Goal: Transaction & Acquisition: Purchase product/service

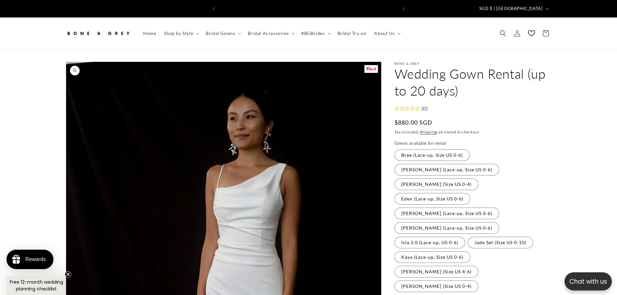
scroll to position [0, 356]
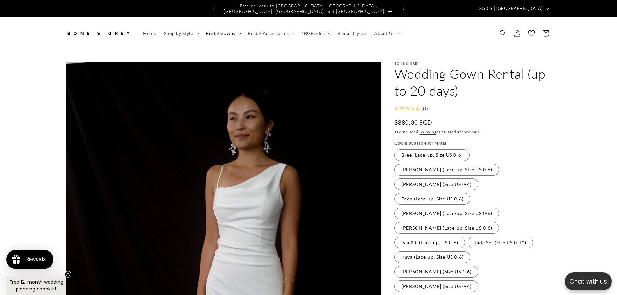
click at [208, 30] on span "Bridal Gowns" at bounding box center [220, 33] width 29 height 6
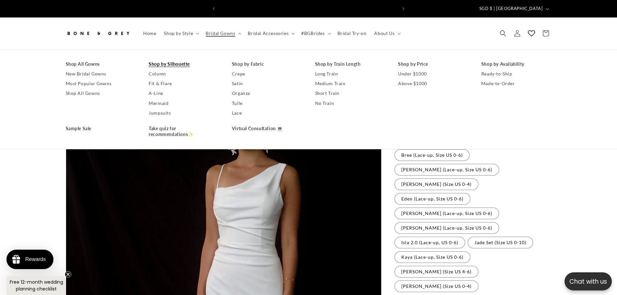
scroll to position [0, 0]
click at [163, 79] on link "Fit & Flare" at bounding box center [184, 84] width 70 height 10
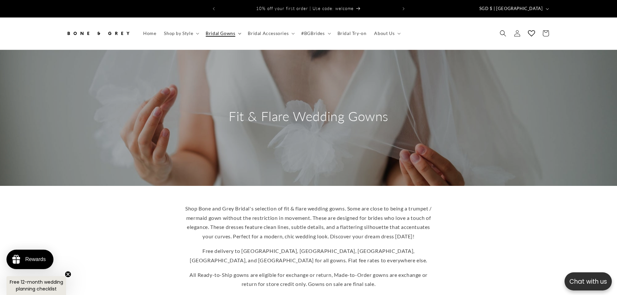
click at [228, 30] on span "Bridal Gowns" at bounding box center [220, 33] width 29 height 6
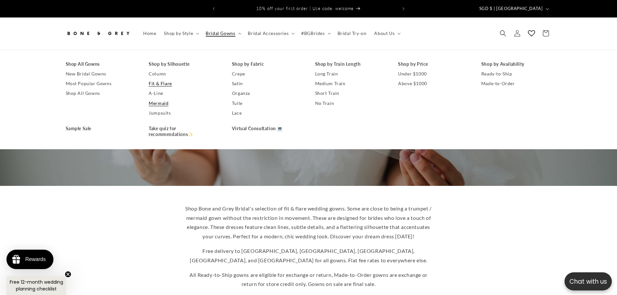
click at [164, 98] on link "Mermaid" at bounding box center [184, 103] width 70 height 10
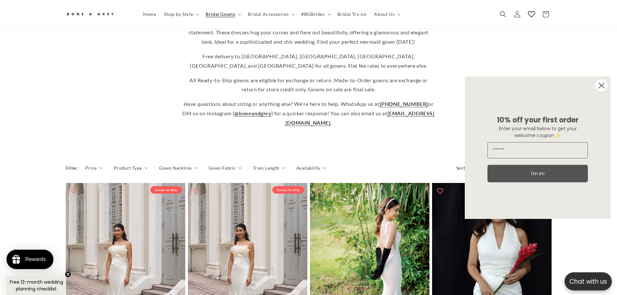
scroll to position [353, 0]
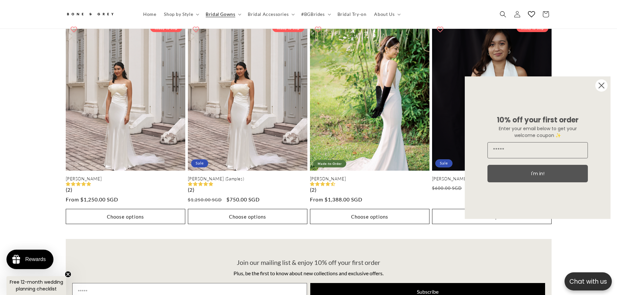
click at [600, 84] on circle "Close dialog" at bounding box center [601, 85] width 12 height 12
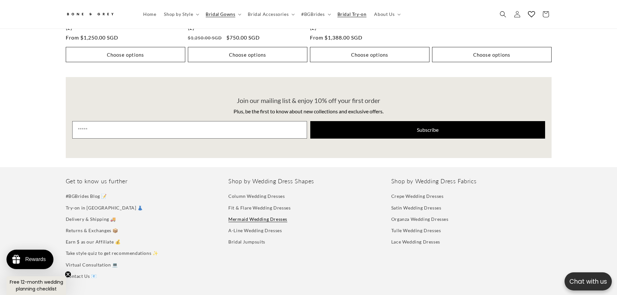
scroll to position [612, 0]
